Goal: Information Seeking & Learning: Check status

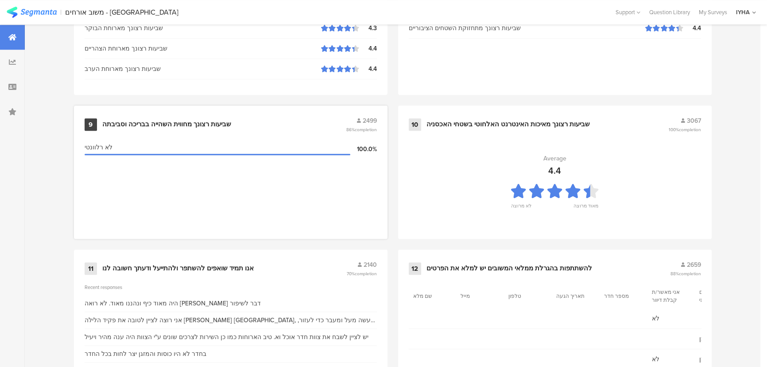
scroll to position [930, 0]
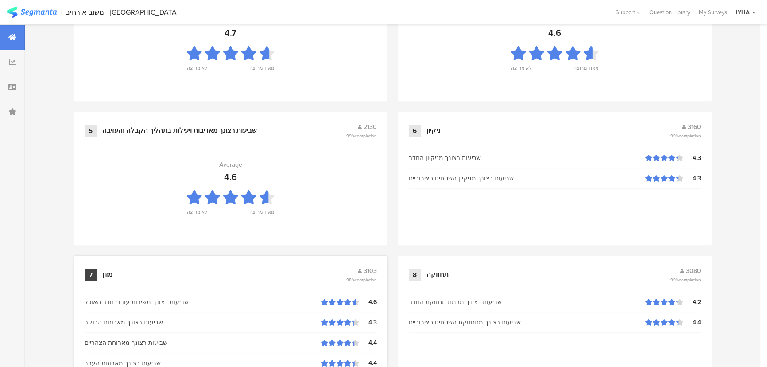
scroll to position [930, 0]
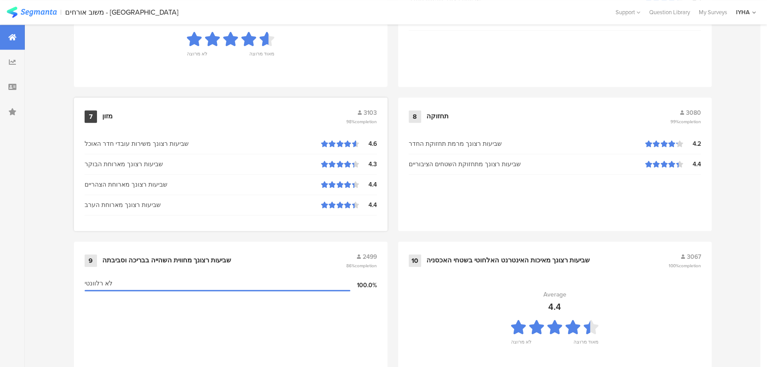
scroll to position [930, 0]
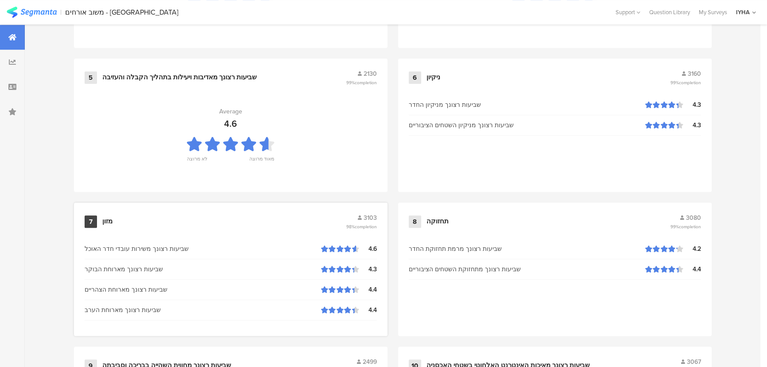
scroll to position [930, 0]
